Goal: Navigation & Orientation: Understand site structure

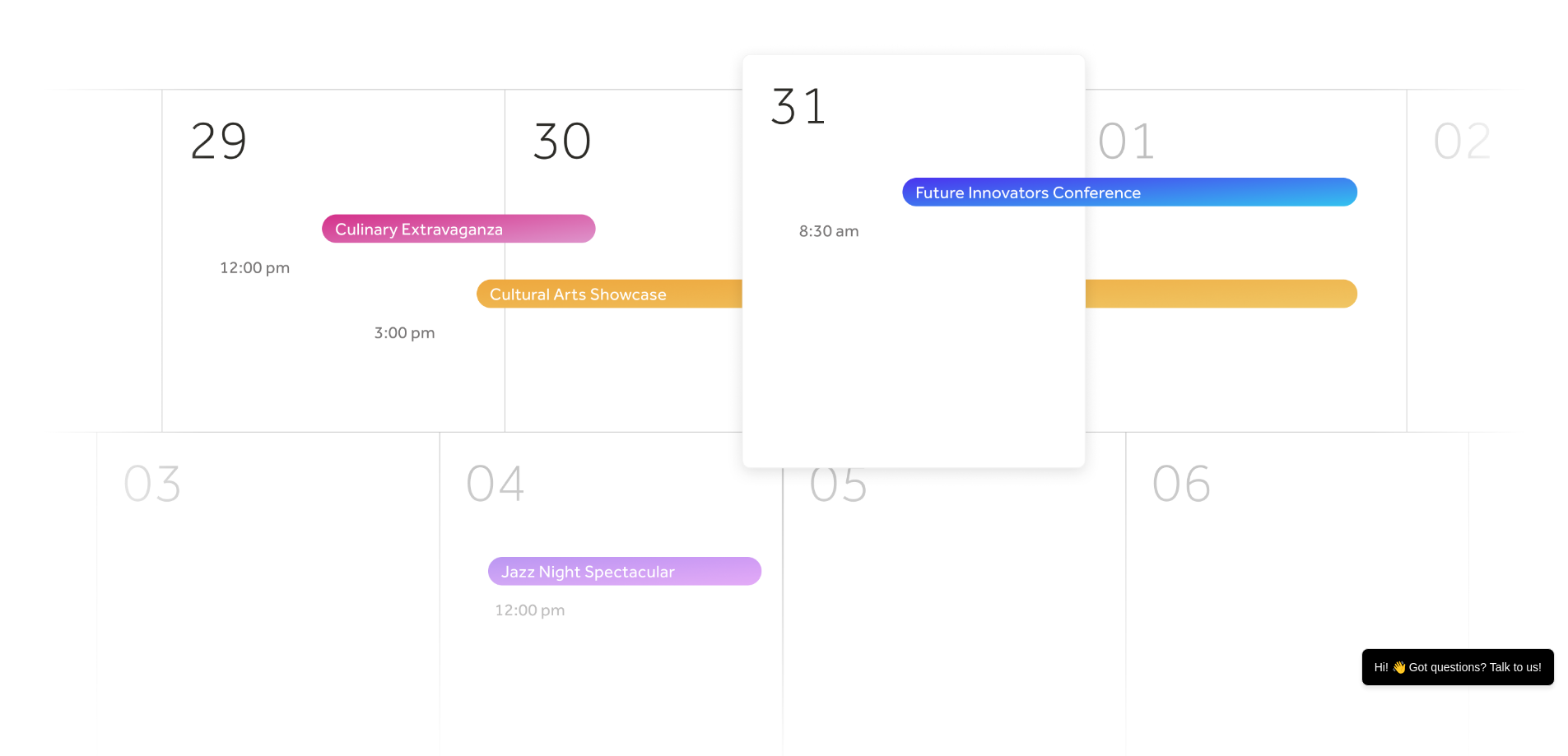
scroll to position [165, 0]
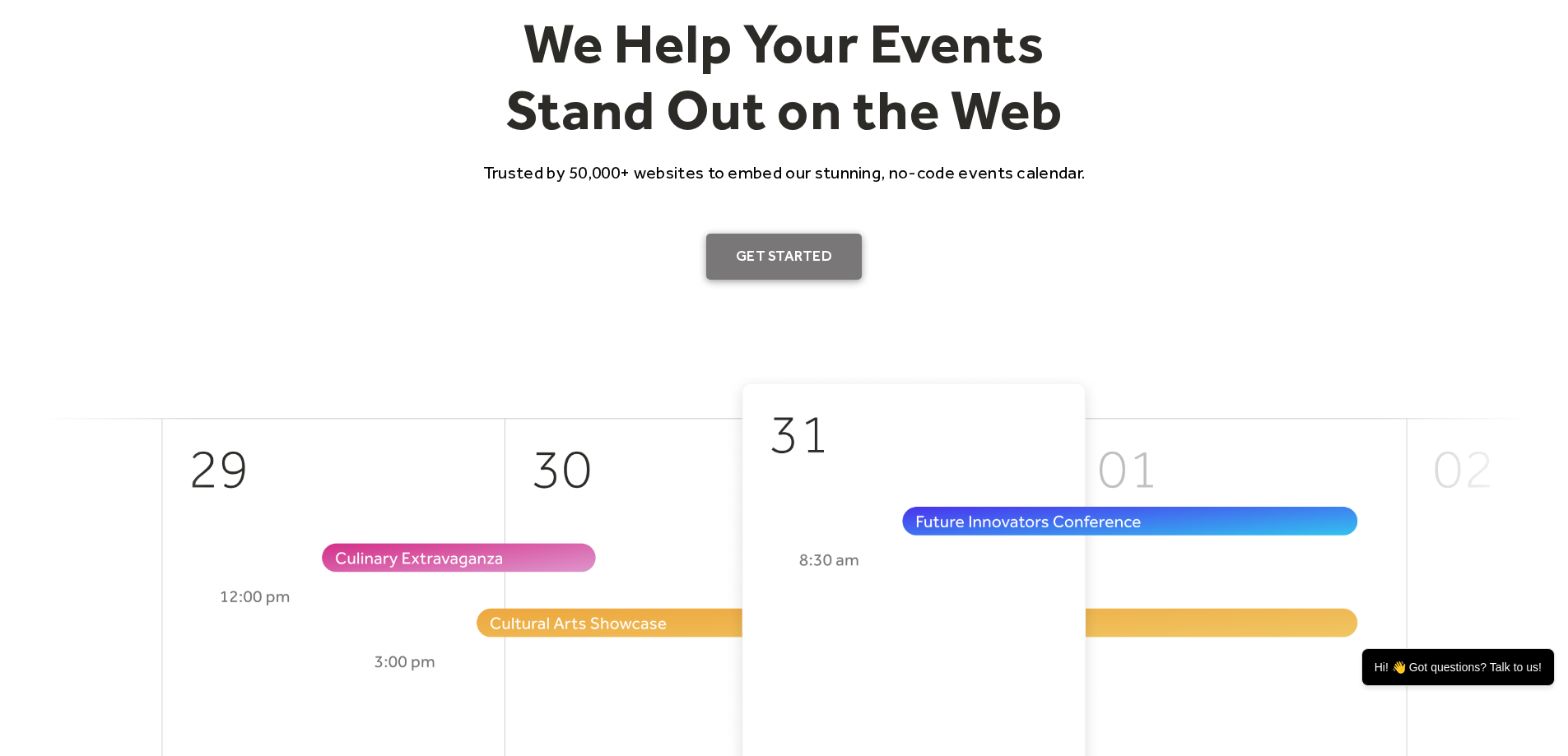
click at [804, 265] on link "Get Started" at bounding box center [784, 256] width 155 height 46
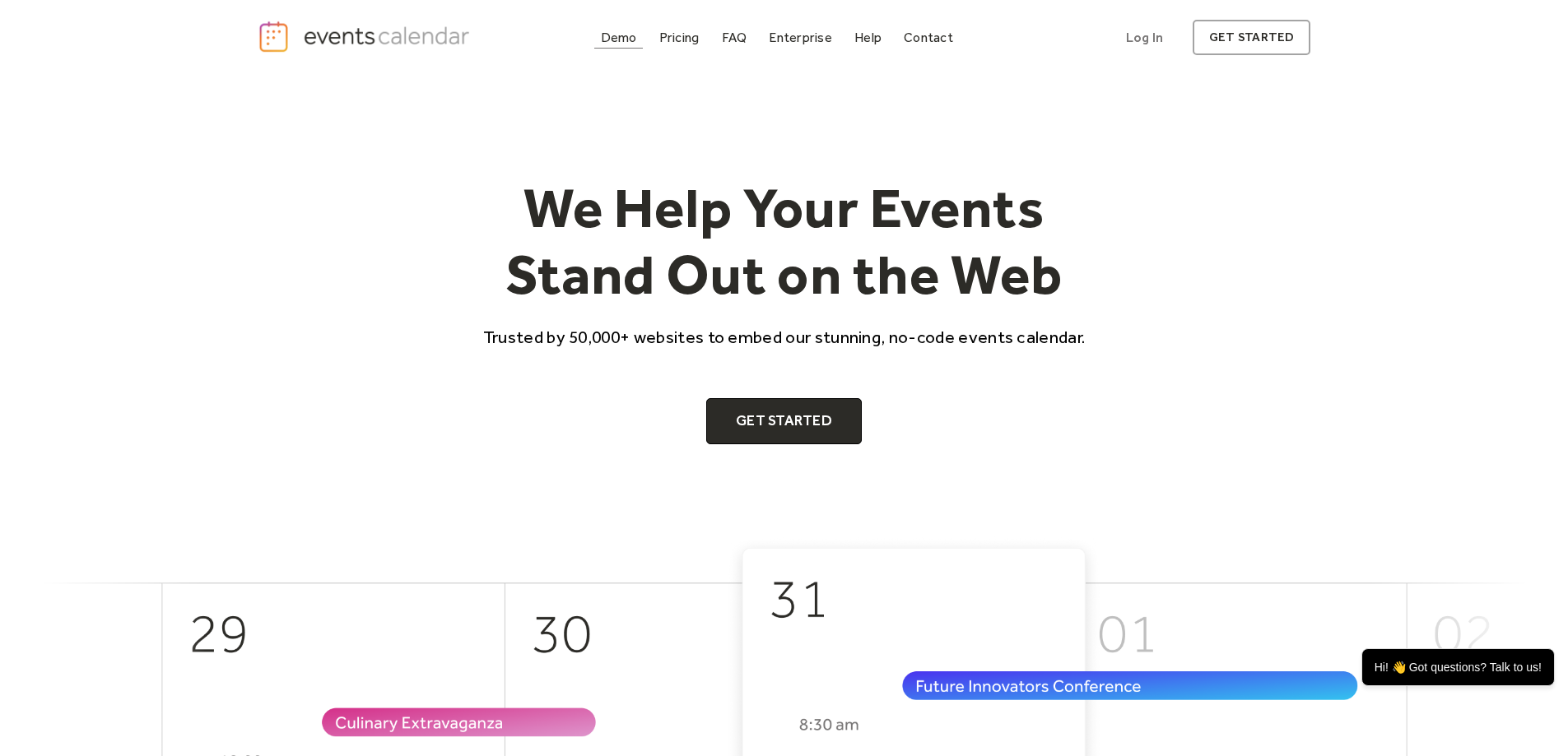
click at [623, 36] on div "Demo" at bounding box center [619, 37] width 36 height 9
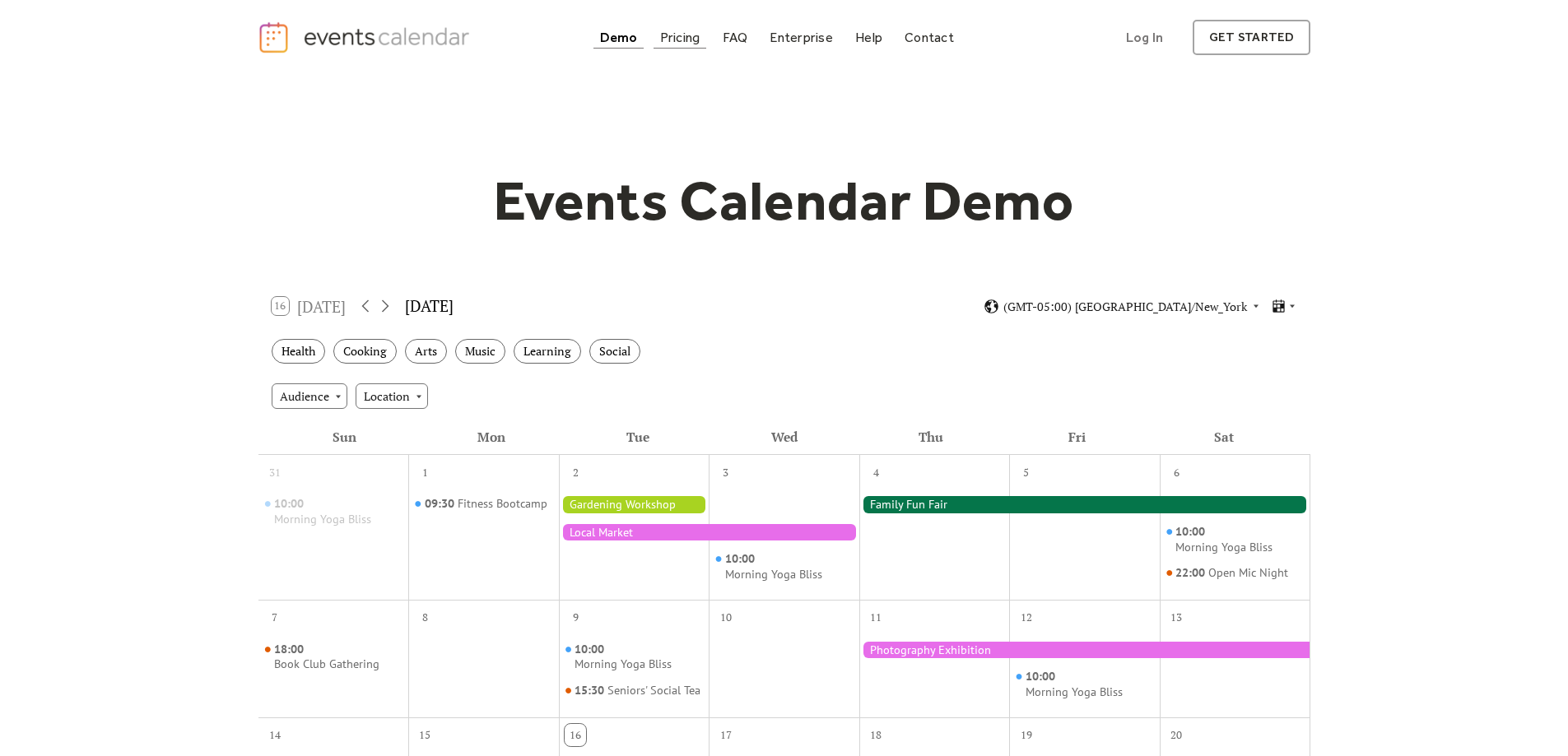
click at [668, 38] on div "Pricing" at bounding box center [680, 37] width 41 height 9
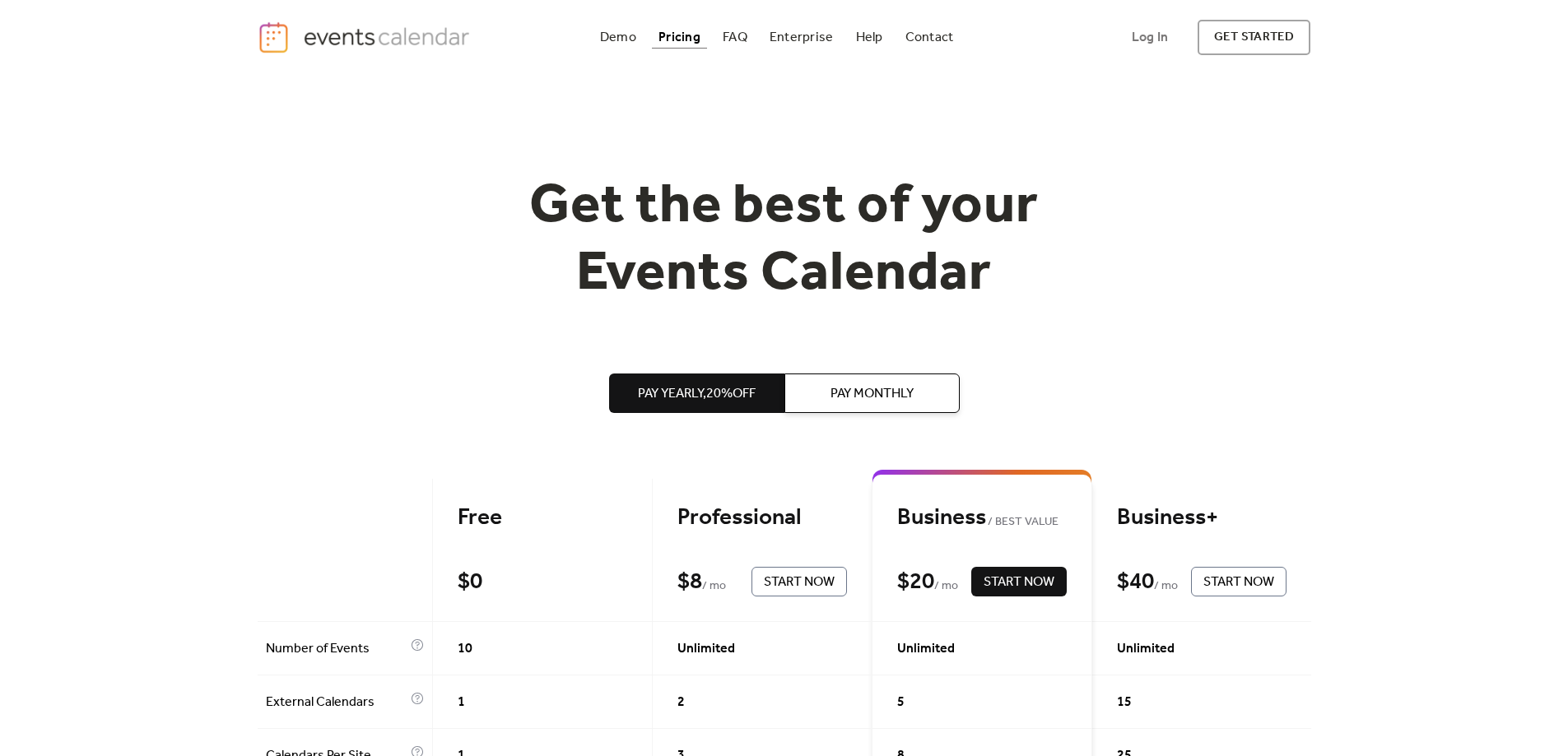
click at [341, 41] on img "home" at bounding box center [366, 37] width 218 height 34
